Goal: Information Seeking & Learning: Learn about a topic

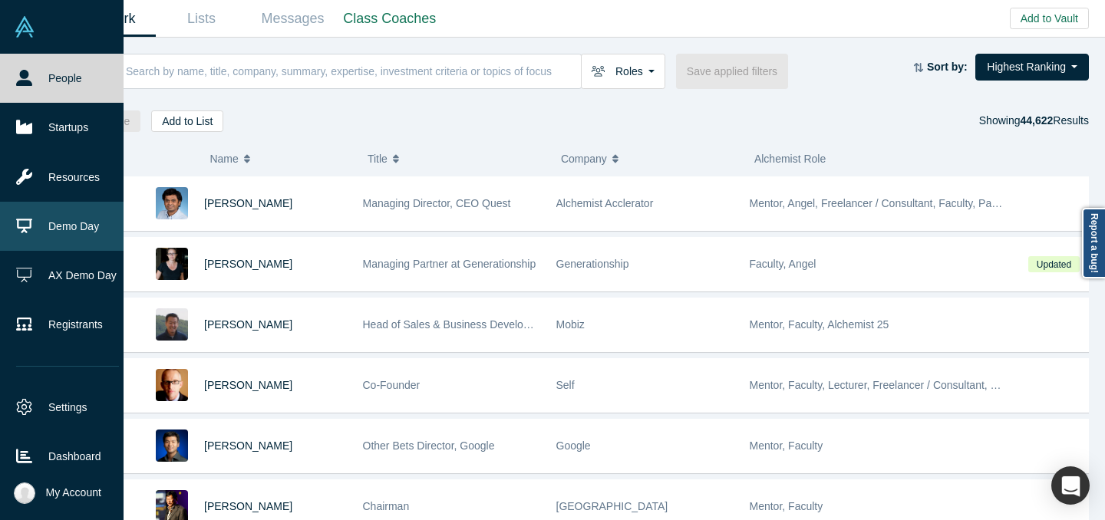
click at [31, 225] on icon at bounding box center [24, 226] width 16 height 15
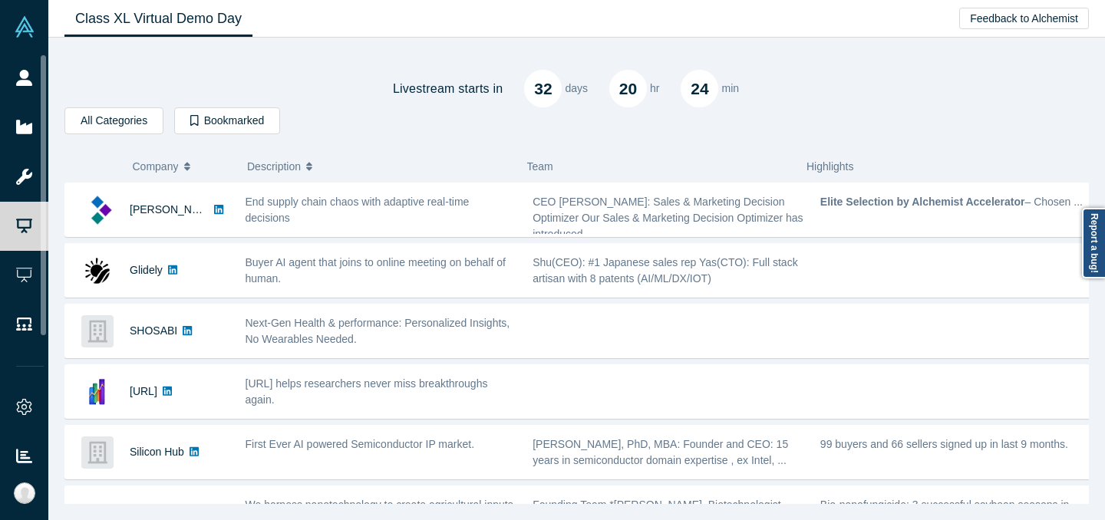
click at [204, 70] on div "Livestream starts [DATE] 20 hr 24 min" at bounding box center [576, 77] width 1025 height 59
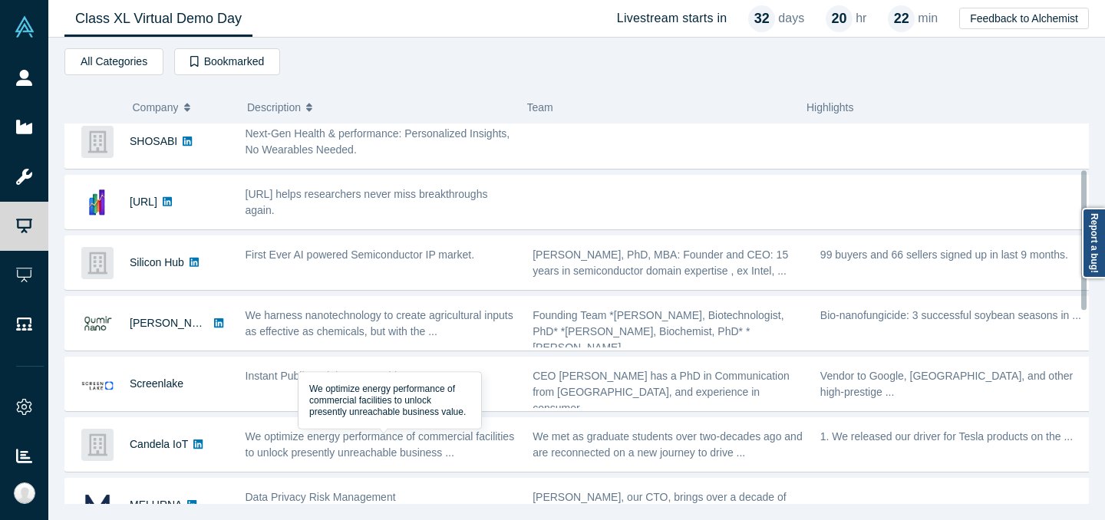
scroll to position [124, 0]
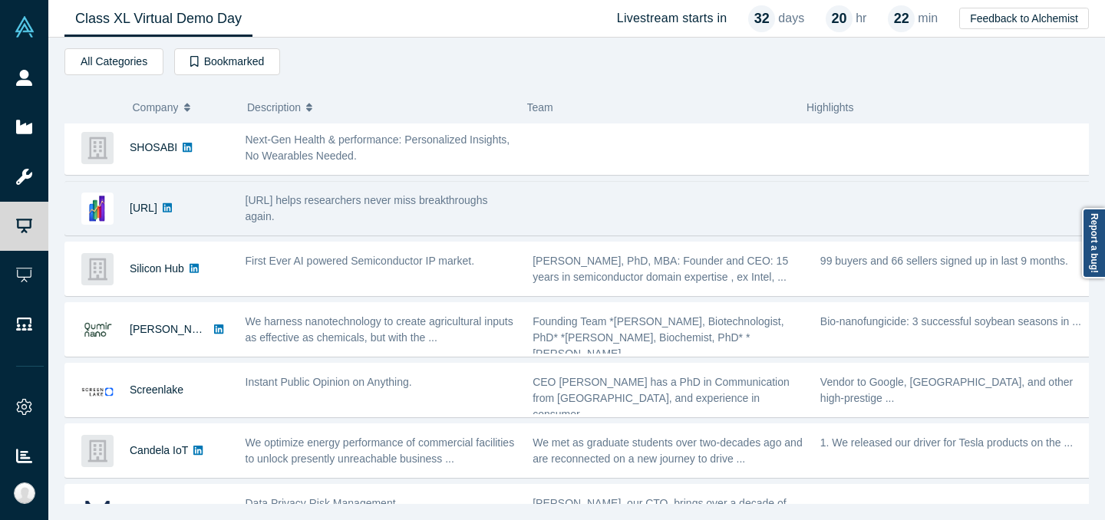
click at [216, 216] on div "[URL]" at bounding box center [147, 208] width 164 height 53
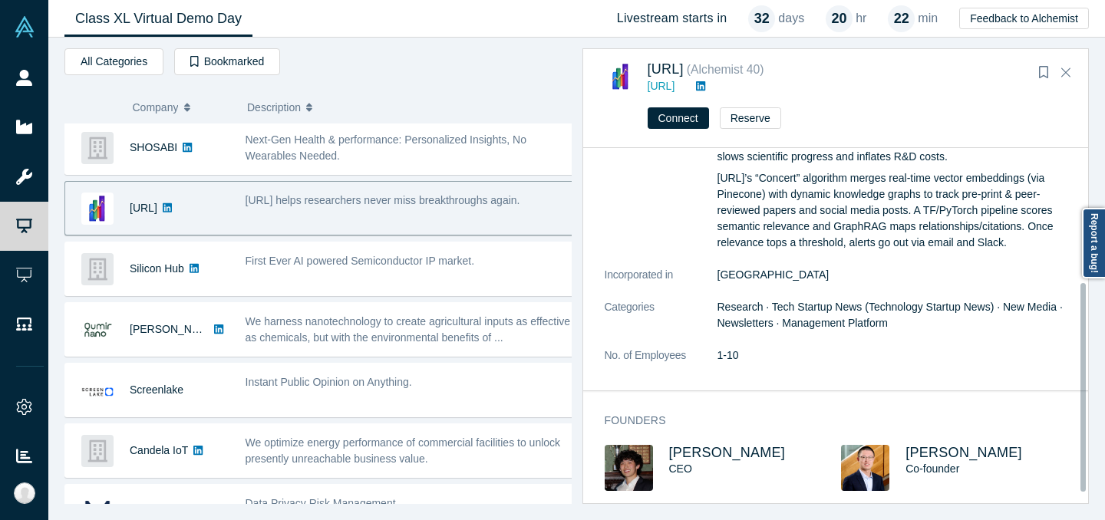
scroll to position [211, 0]
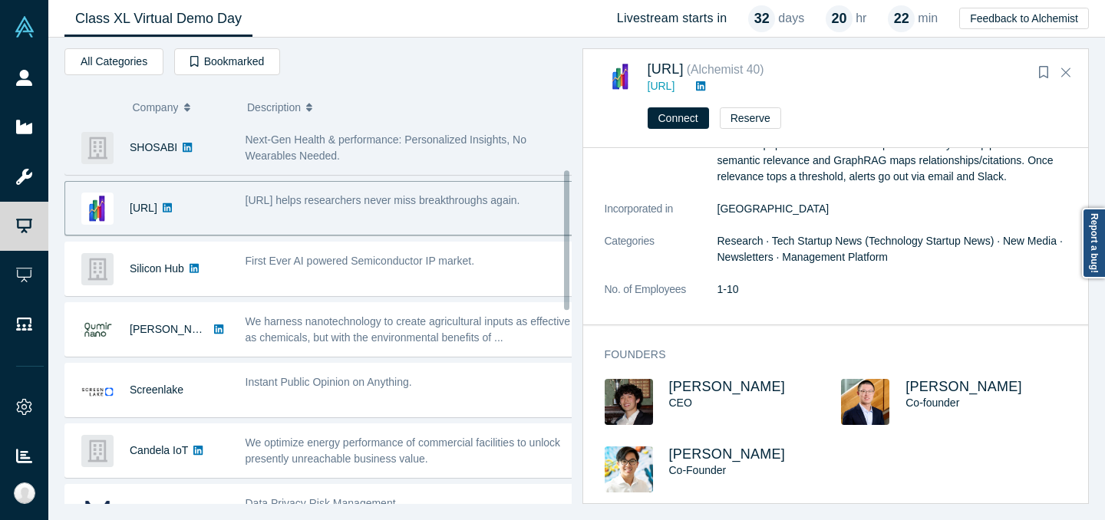
click at [382, 156] on div "Next-Gen Health & performance: Personalized Insights, No Wearables Needed." at bounding box center [410, 148] width 329 height 32
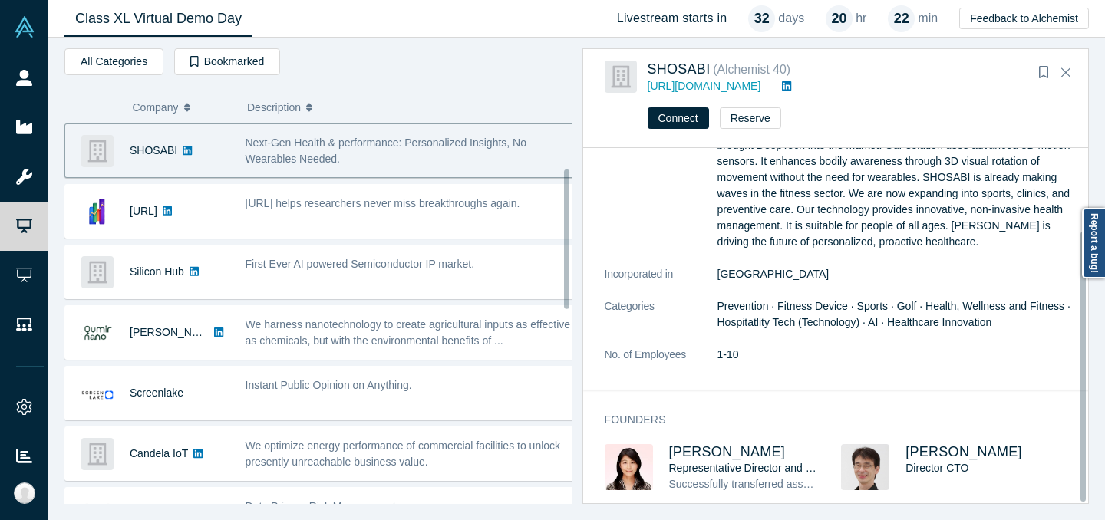
scroll to position [108, 0]
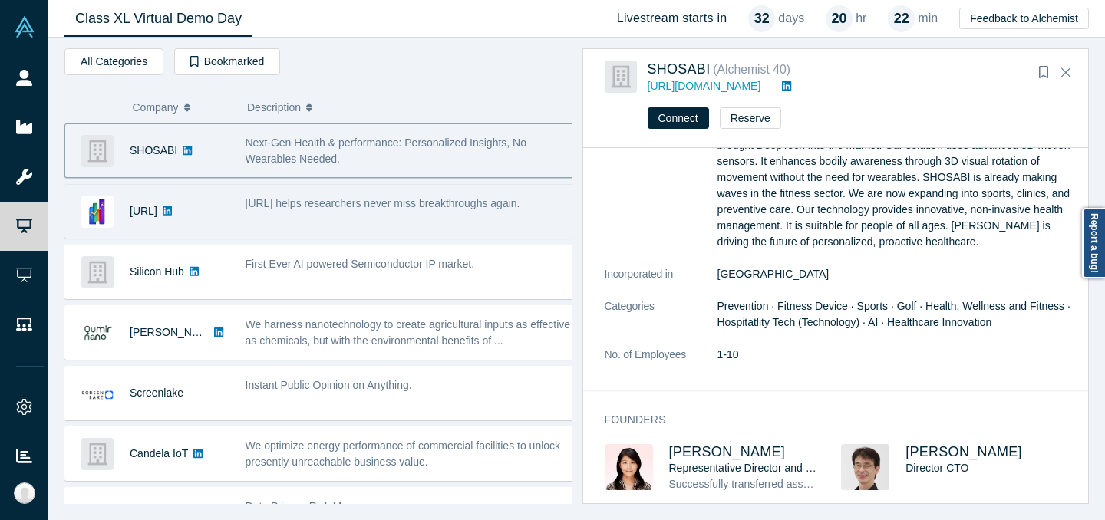
click at [403, 206] on span "[URL] helps researchers never miss breakthroughs again." at bounding box center [383, 203] width 275 height 12
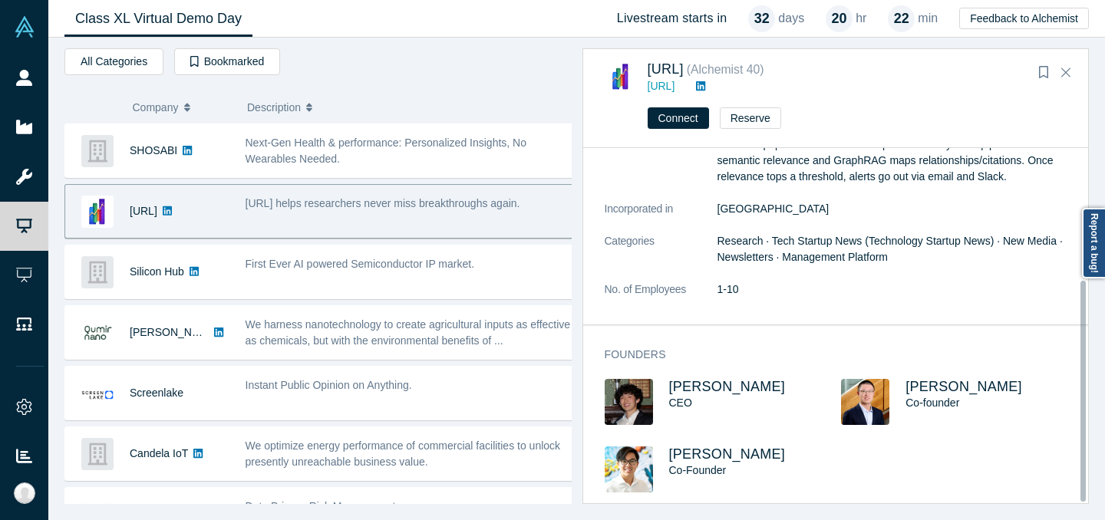
scroll to position [211, 0]
click at [755, 379] on span "[PERSON_NAME]" at bounding box center [727, 386] width 117 height 15
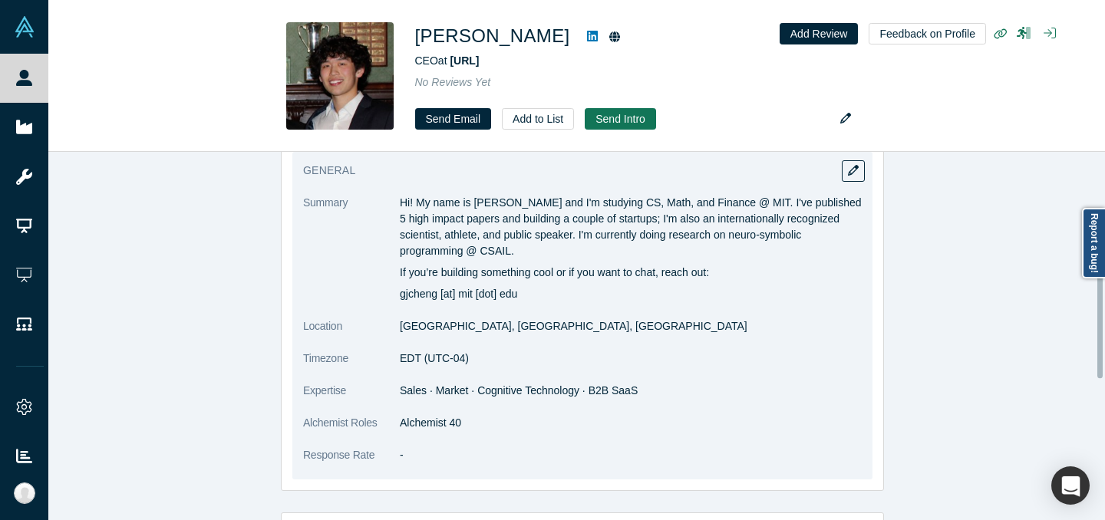
scroll to position [570, 0]
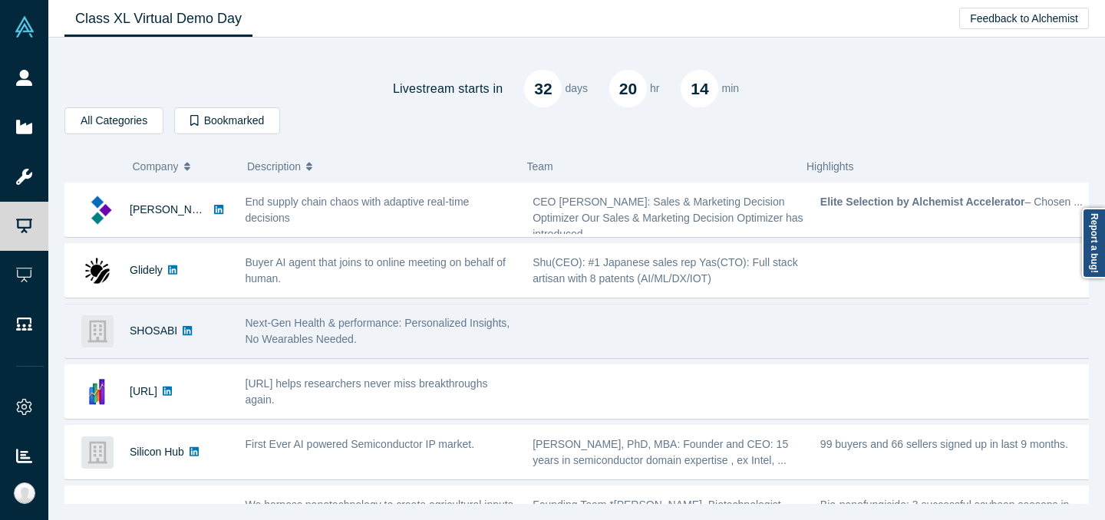
click at [349, 327] on span "Next-Gen Health & performance: Personalized Insights, No Wearables Needed." at bounding box center [378, 331] width 265 height 28
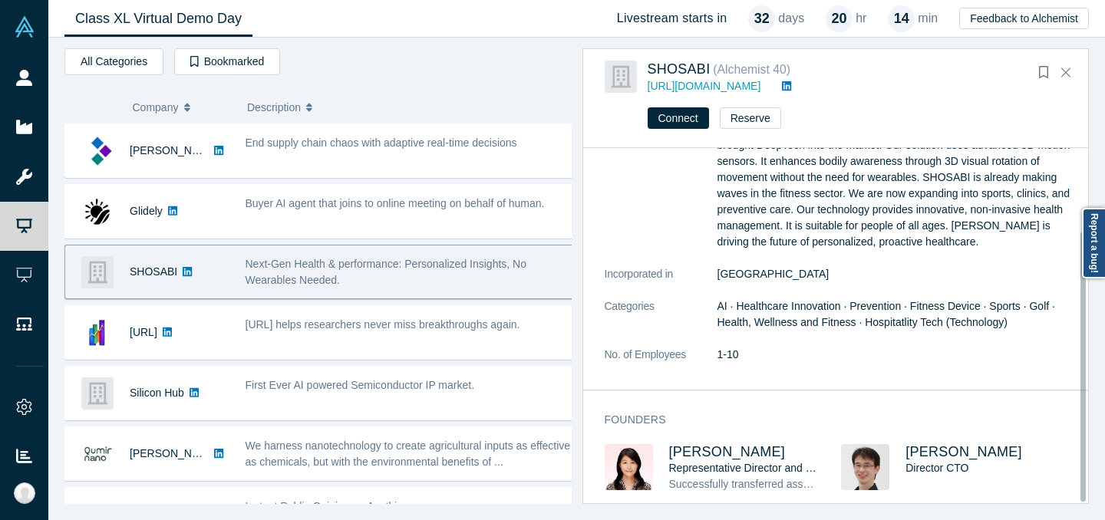
scroll to position [108, 0]
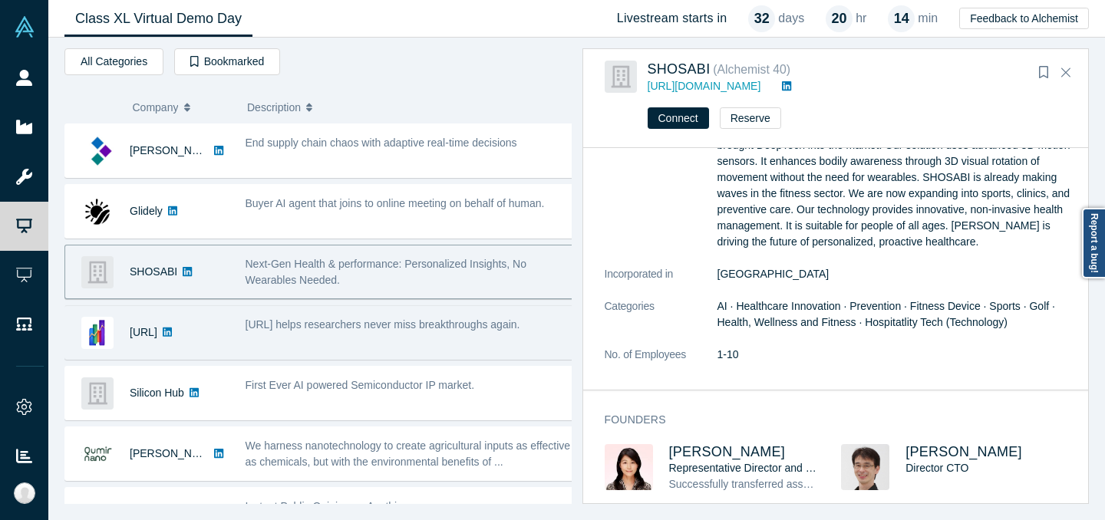
click at [333, 326] on span "[URL] helps researchers never miss breakthroughs again." at bounding box center [383, 325] width 275 height 12
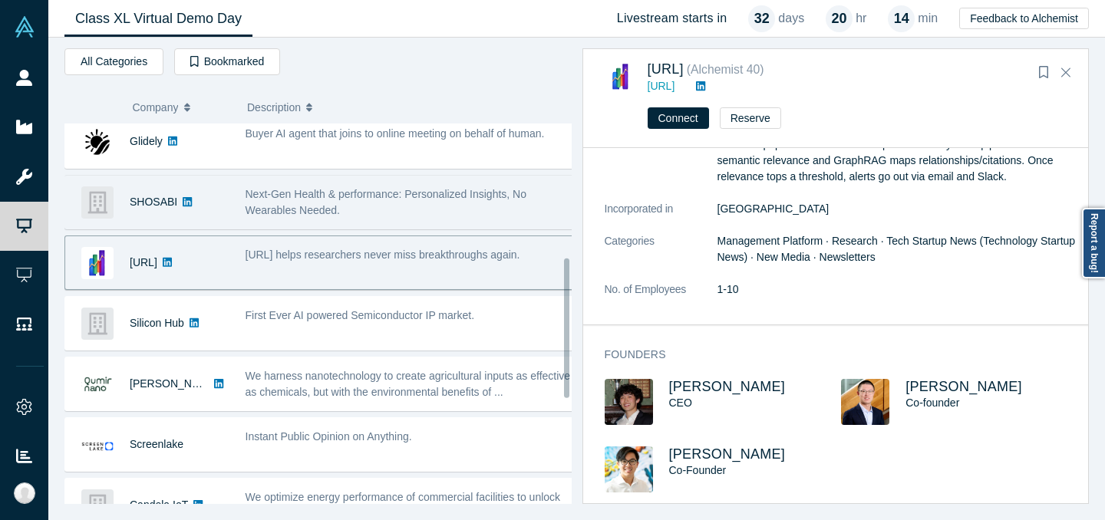
scroll to position [0, 0]
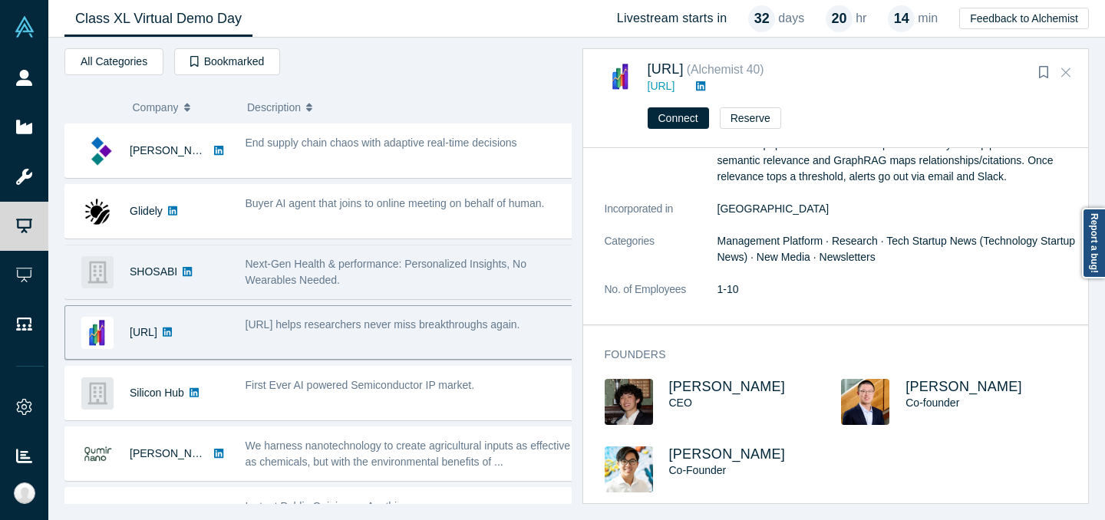
click at [1069, 78] on icon "Close" at bounding box center [1066, 72] width 9 height 14
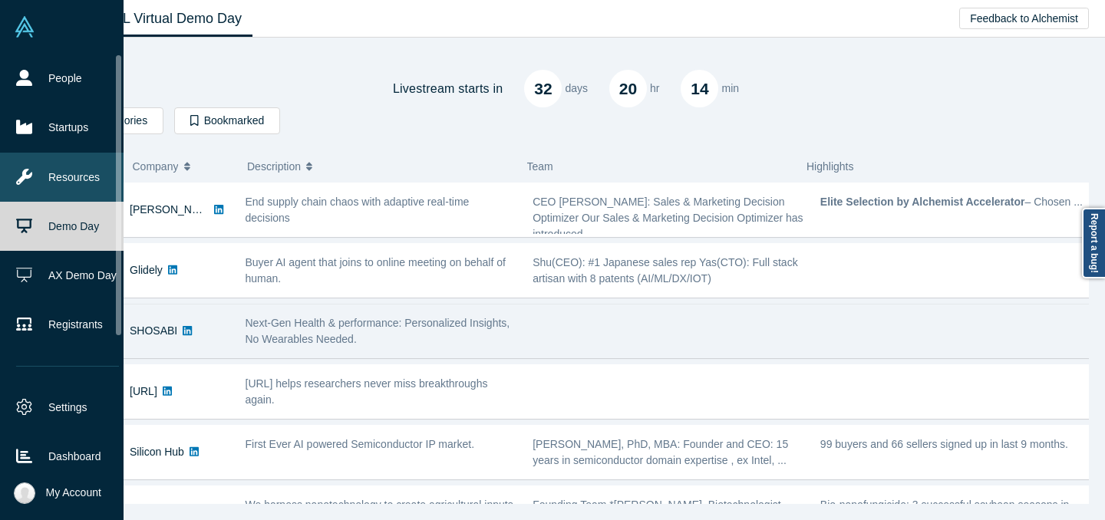
click at [26, 185] on link "Resources" at bounding box center [67, 177] width 135 height 49
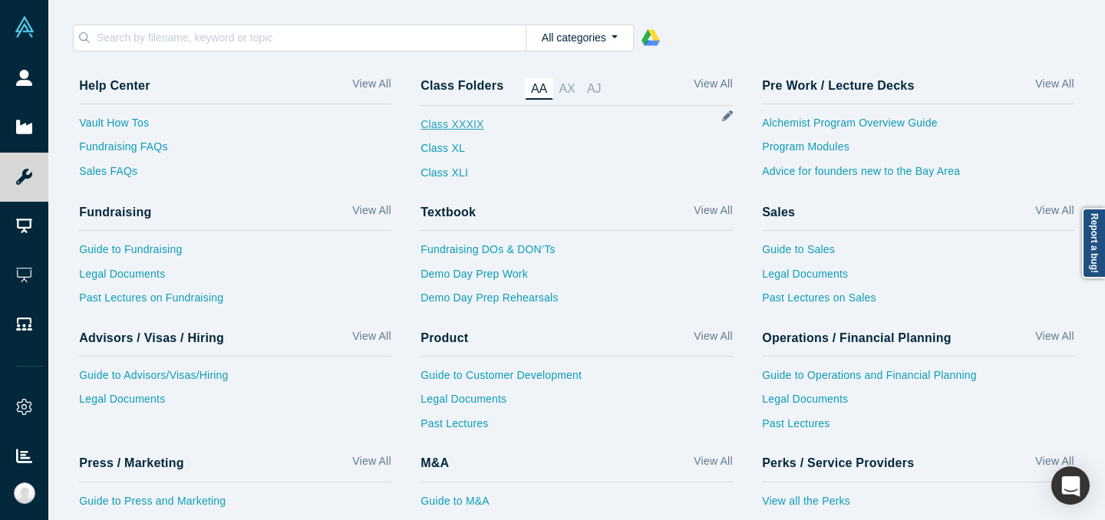
click at [447, 124] on link "Class XXXIX" at bounding box center [452, 129] width 63 height 25
click at [423, 144] on link "Class XL" at bounding box center [452, 152] width 63 height 25
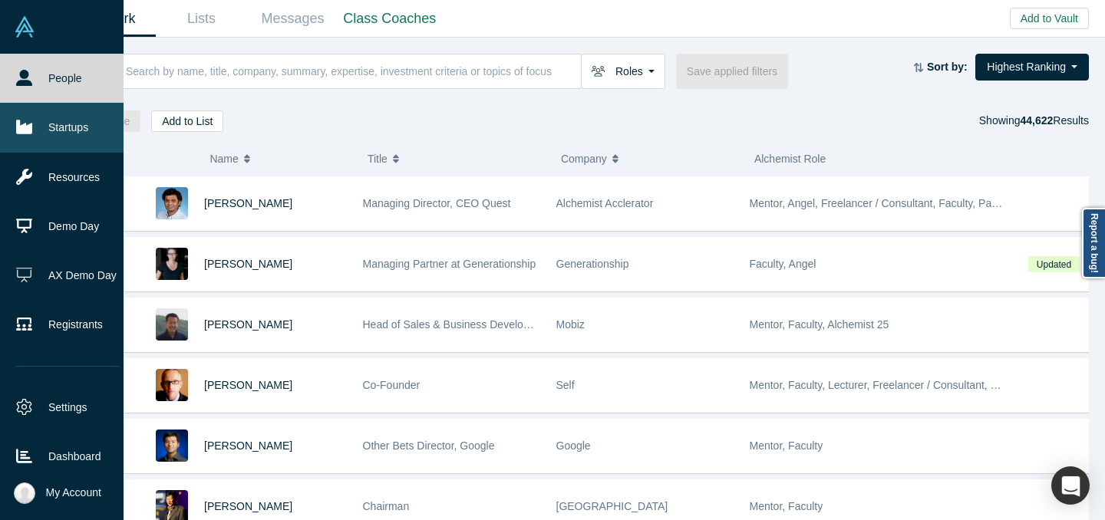
click at [31, 127] on icon at bounding box center [24, 128] width 16 height 14
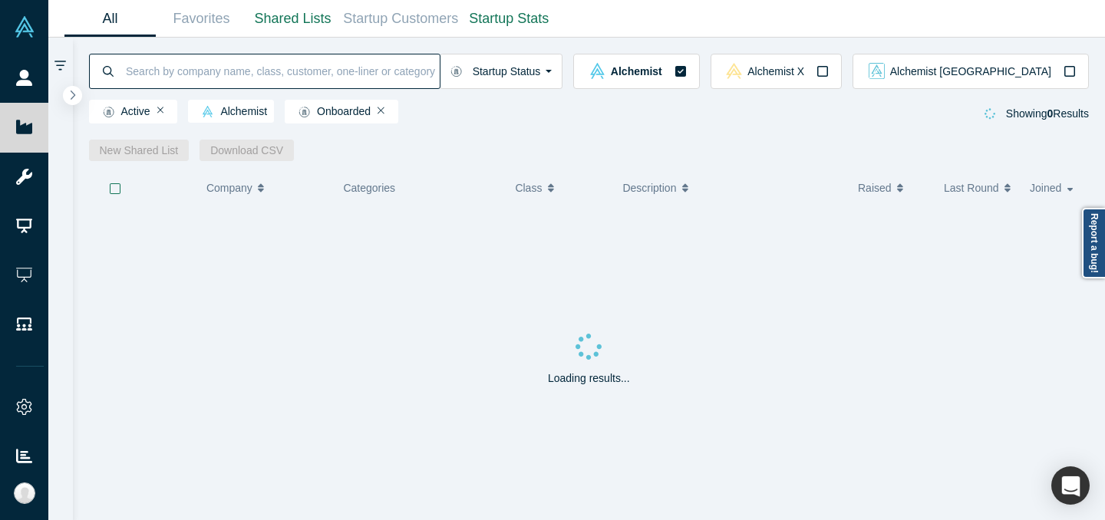
click at [314, 67] on input at bounding box center [282, 71] width 316 height 36
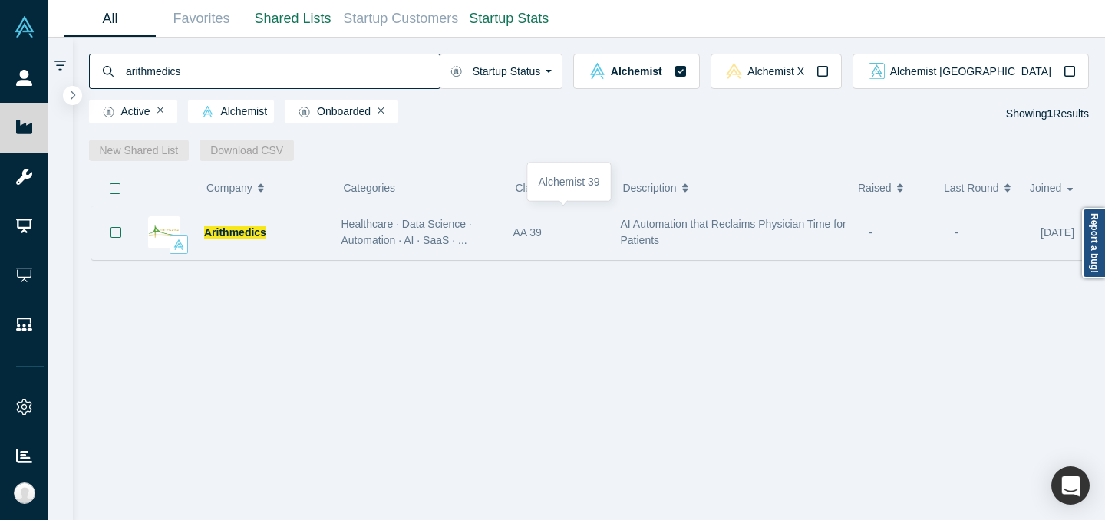
click at [591, 239] on div "AA 39" at bounding box center [559, 232] width 91 height 53
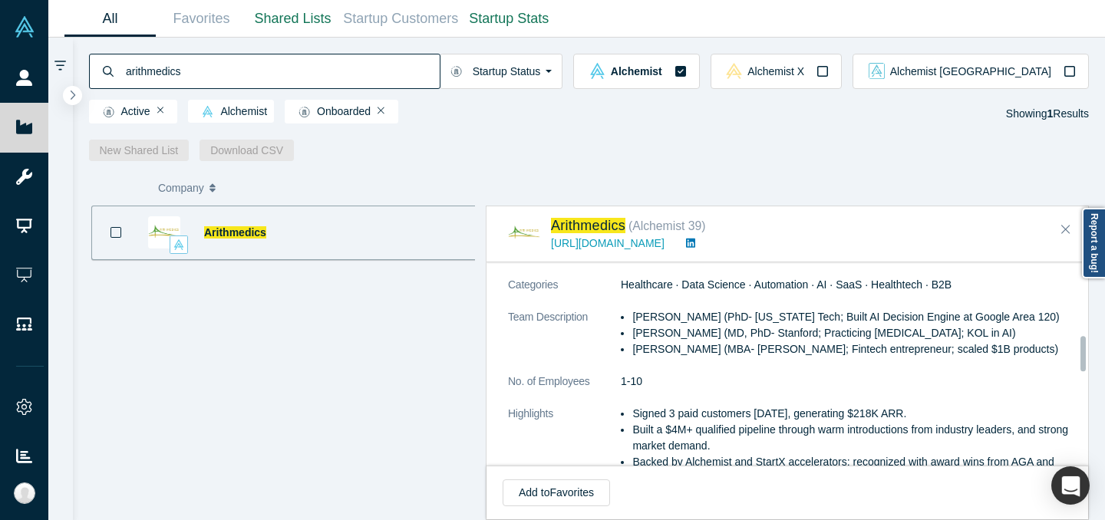
scroll to position [429, 0]
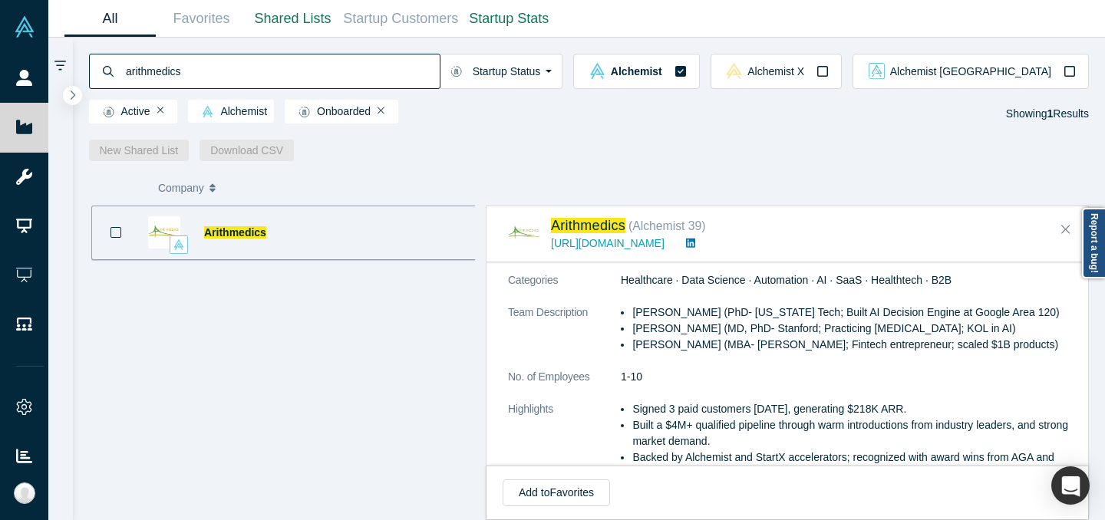
click at [642, 321] on li "Vetri Elango (PhD- Georgia Tech; Built AI Decision Engine at Google Area 120)" at bounding box center [856, 313] width 446 height 16
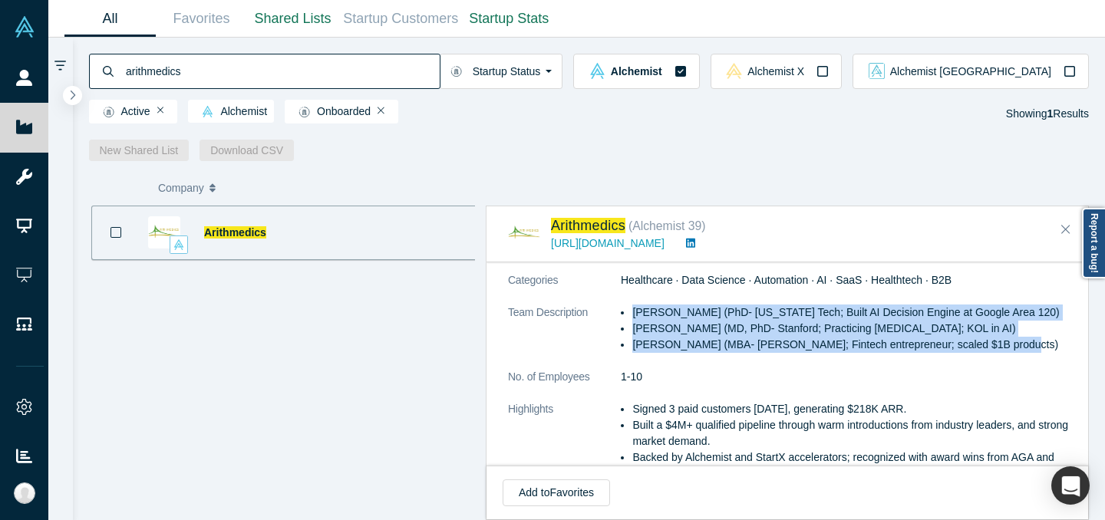
drag, startPoint x: 623, startPoint y: 329, endPoint x: 1032, endPoint y: 363, distance: 411.4
click at [1032, 353] on ul "Vetri Elango (PhD- Georgia Tech; Built AI Decision Engine at Google Area 120) R…" at bounding box center [850, 329] width 458 height 48
copy ul "Vetri Elango (PhD- Georgia Tech; Built AI Decision Engine at Google Area 120) R…"
click at [781, 353] on li "Venu Appanna (MBA- Ross UMich; Fintech entrepreneur; scaled $1B products)" at bounding box center [856, 345] width 446 height 16
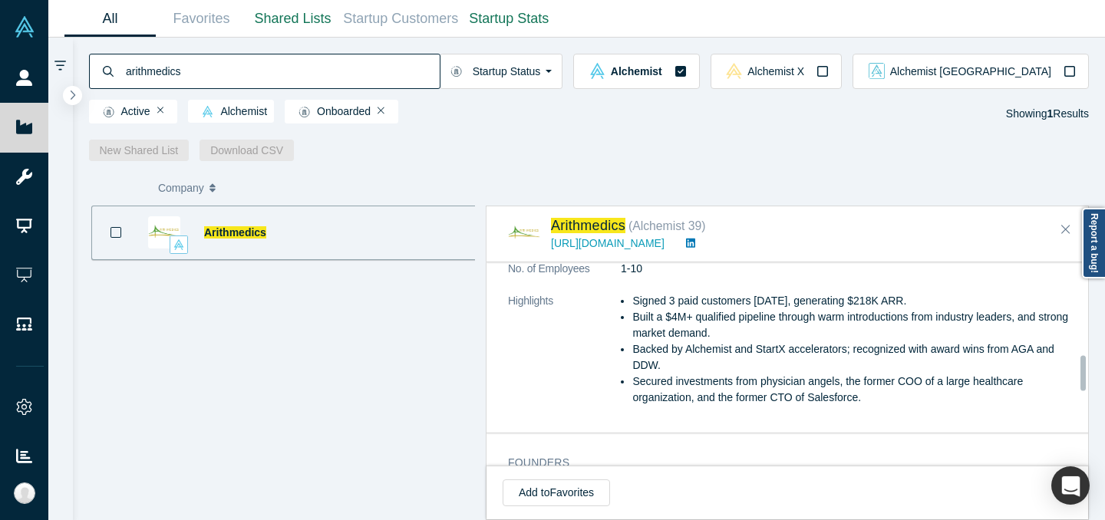
scroll to position [539, 0]
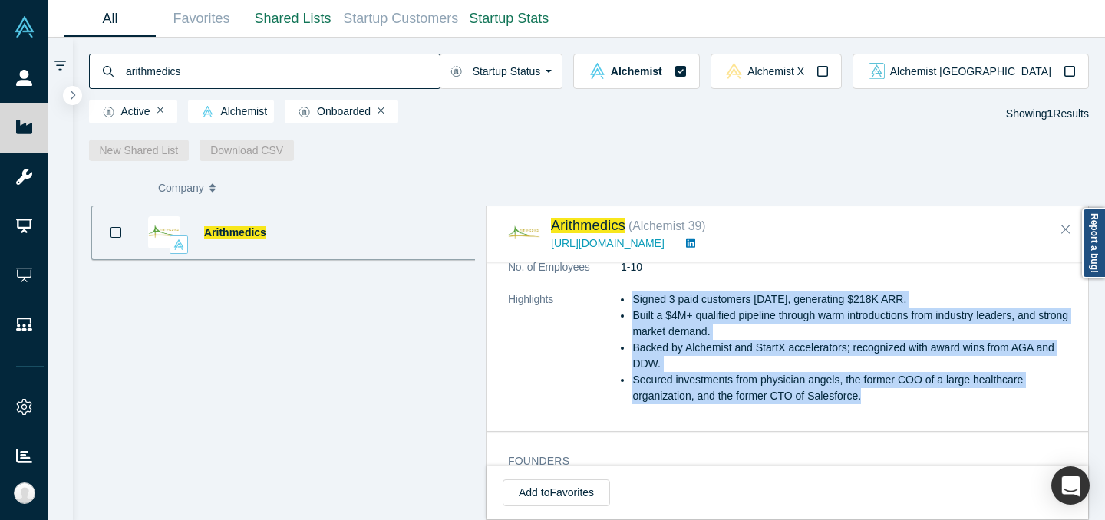
drag, startPoint x: 633, startPoint y: 312, endPoint x: 868, endPoint y: 420, distance: 258.6
click at [868, 405] on ul "Signed 3 paid customers within 3 months, generating $218K ARR. Built a $4M+ qua…" at bounding box center [850, 348] width 458 height 113
copy ul "Signed 3 paid customers within 3 months, generating $218K ARR. Built a $4M+ qua…"
click at [685, 332] on li "Built a $4M+ qualified pipeline through warm introductions from industry leader…" at bounding box center [856, 324] width 446 height 32
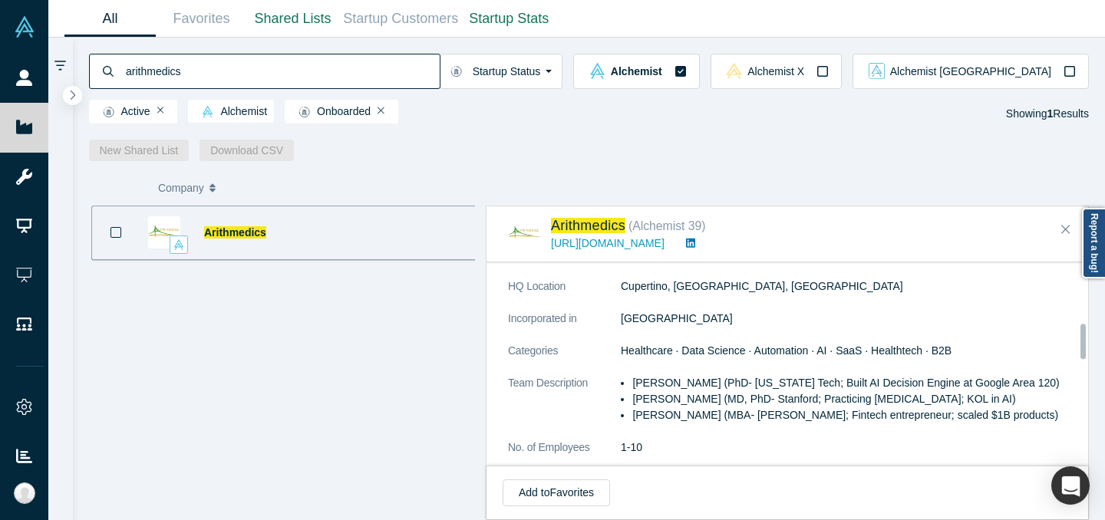
scroll to position [368, 0]
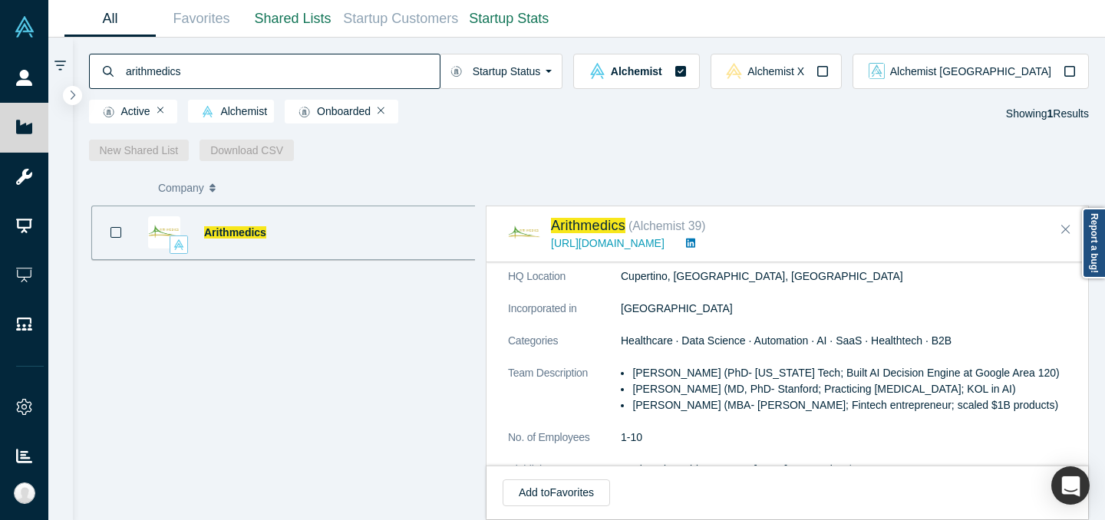
click at [398, 77] on input "arithmedics" at bounding box center [282, 71] width 316 height 36
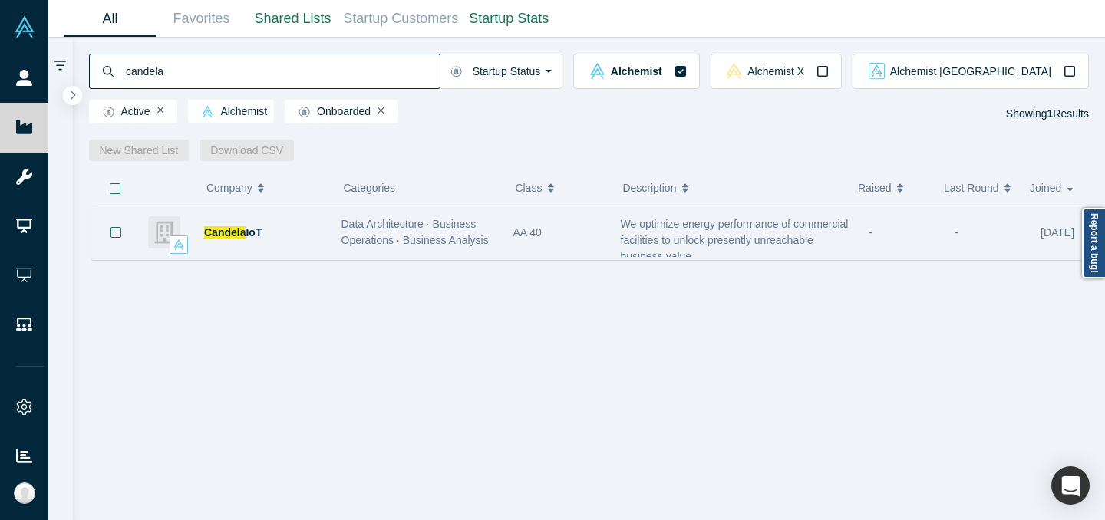
type input "candela"
click at [730, 249] on div "We optimize energy performance of commercial facilities to unlock presently unr…" at bounding box center [737, 240] width 233 height 48
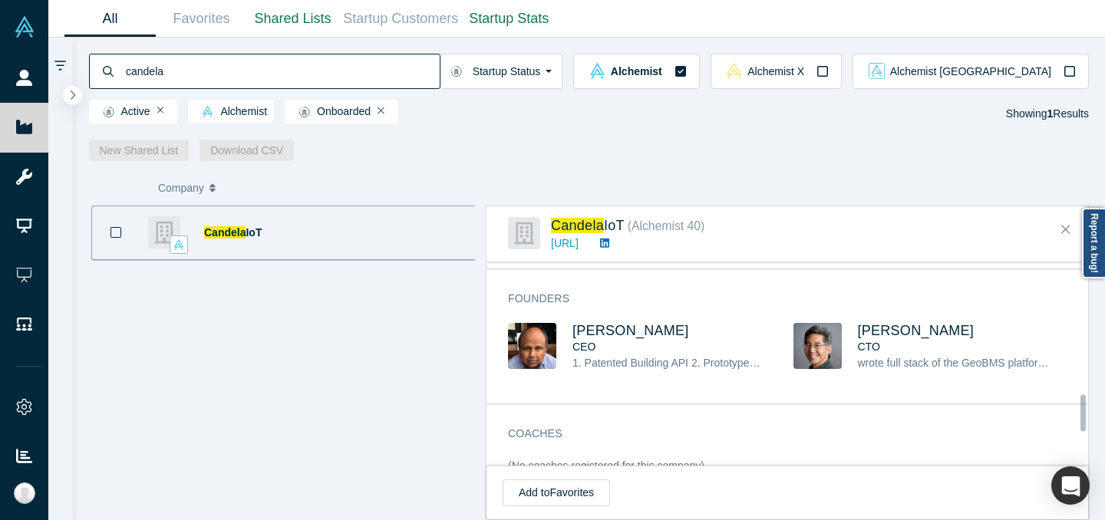
scroll to position [780, 0]
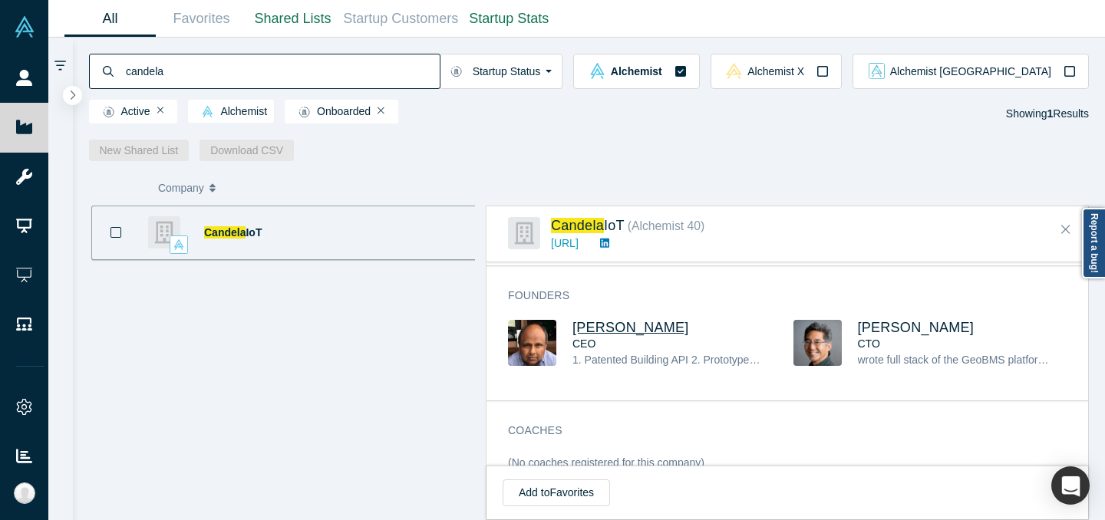
click at [682, 335] on span "Karthik Krishnamurthy" at bounding box center [631, 327] width 117 height 15
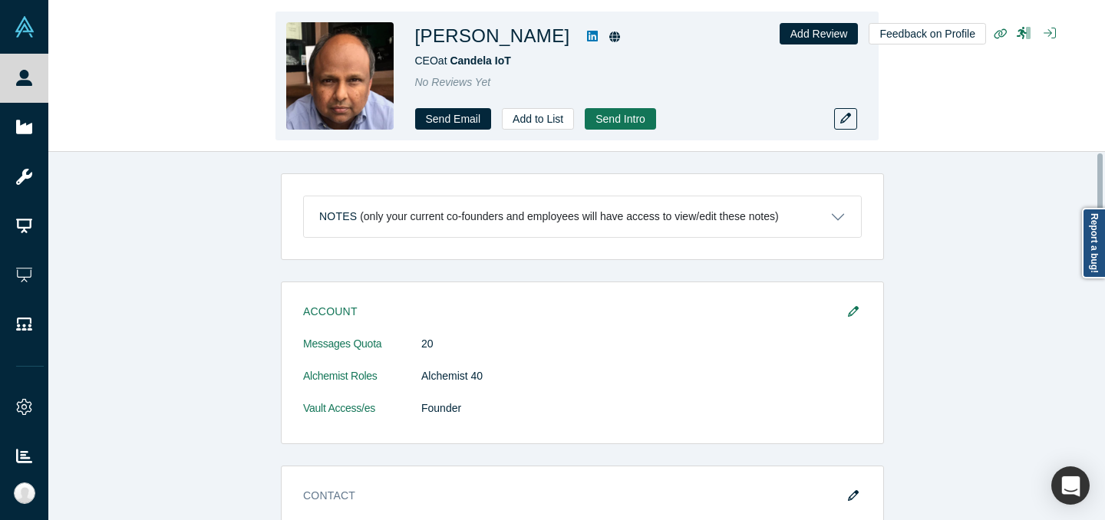
click at [598, 31] on icon at bounding box center [592, 36] width 11 height 11
drag, startPoint x: 484, startPoint y: 36, endPoint x: 599, endPoint y: 42, distance: 115.3
click at [570, 42] on h1 "Karthik Krishnamurthy" at bounding box center [492, 36] width 155 height 28
copy h1 "Krishnamurthy"
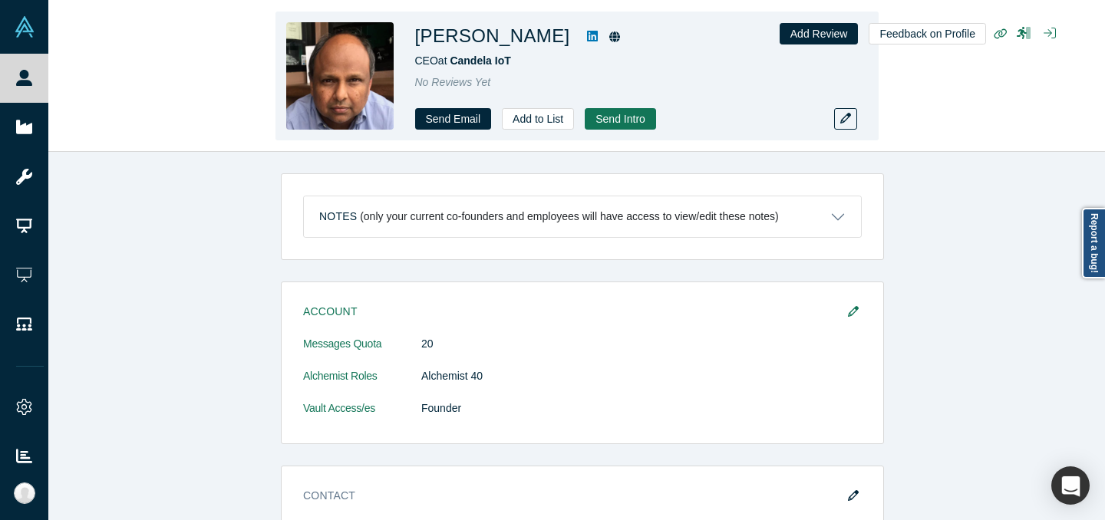
click at [598, 31] on icon at bounding box center [592, 36] width 11 height 11
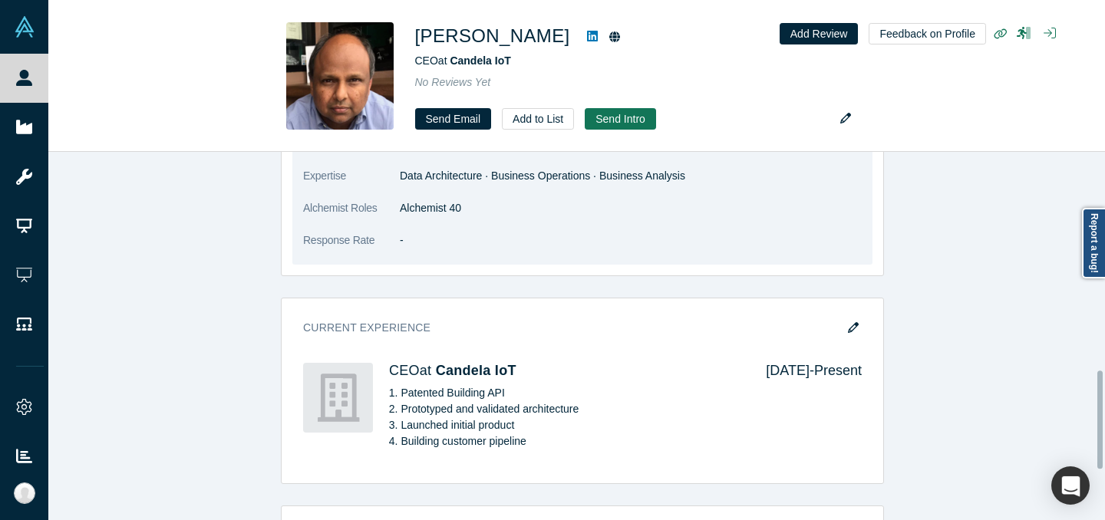
scroll to position [831, 0]
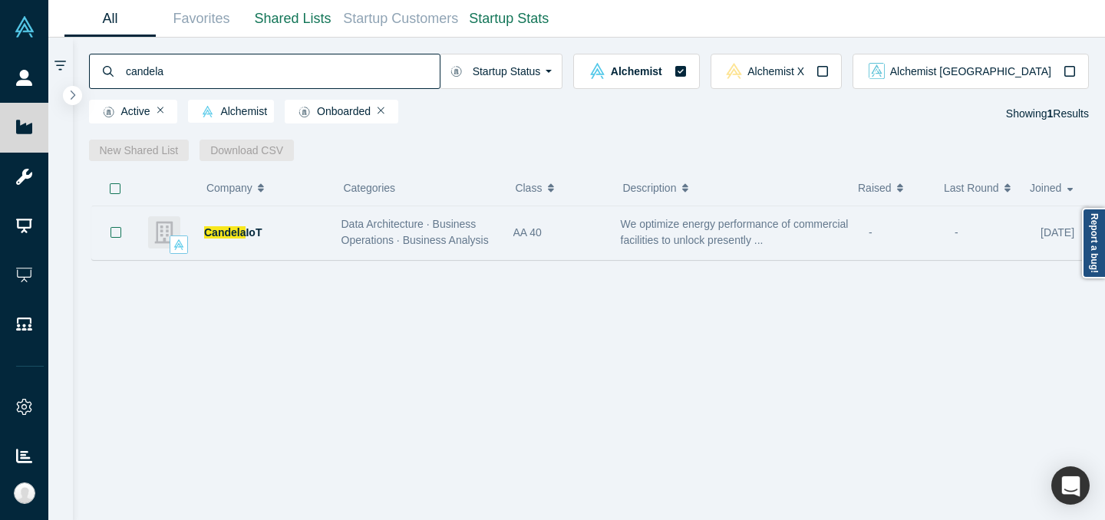
click at [507, 241] on div "AA 40" at bounding box center [558, 232] width 107 height 53
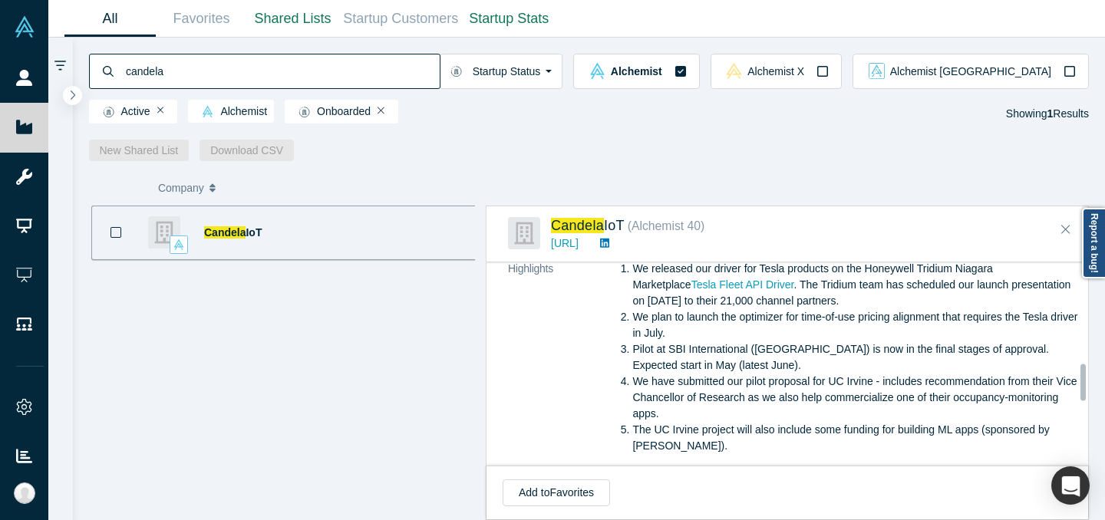
scroll to position [567, 0]
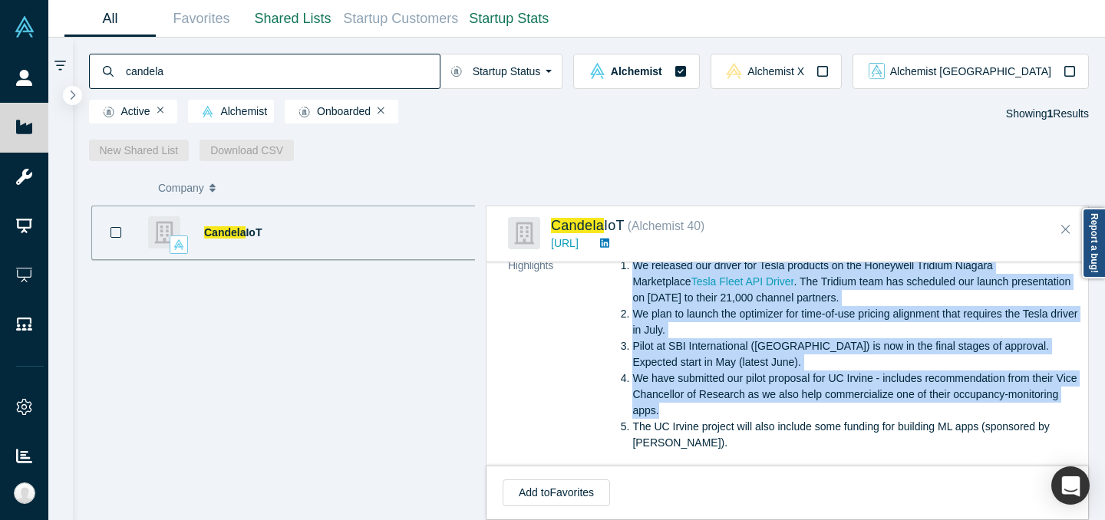
drag, startPoint x: 637, startPoint y: 282, endPoint x: 741, endPoint y: 425, distance: 175.8
click at [741, 425] on ol "We released our driver for Tesla products on the Honeywell Tridium Niagara Mark…" at bounding box center [850, 354] width 458 height 193
copy ol "We released our driver for Tesla products on the Honeywell Tridium Niagara Mark…"
